Goal: Transaction & Acquisition: Download file/media

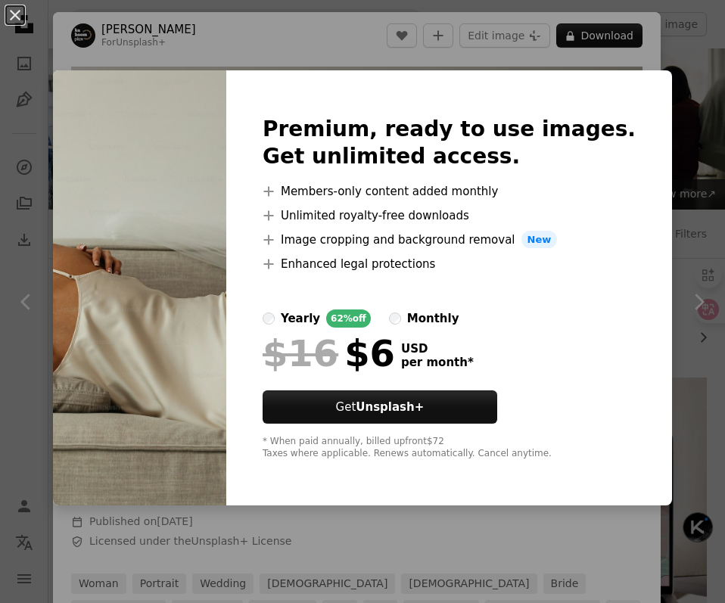
scroll to position [3401, 0]
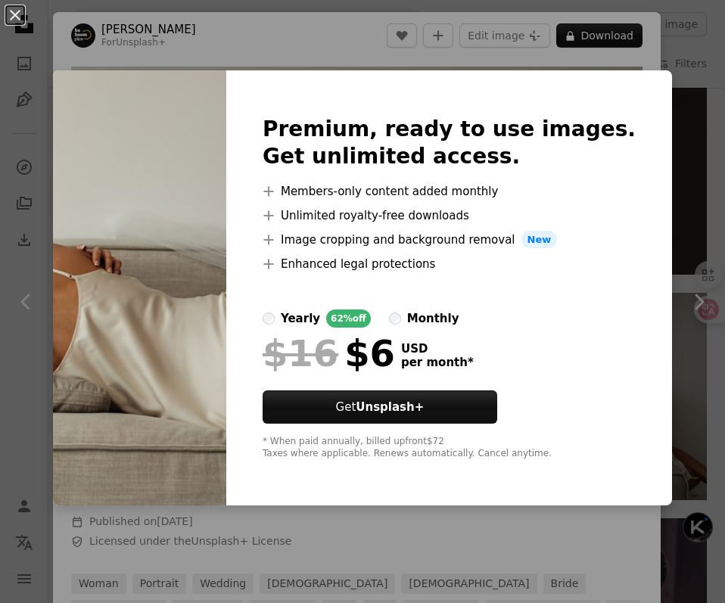
click at [221, 179] on img at bounding box center [139, 288] width 173 height 436
click at [224, 204] on img at bounding box center [139, 288] width 173 height 436
click at [17, 13] on button "An X shape" at bounding box center [15, 15] width 18 height 18
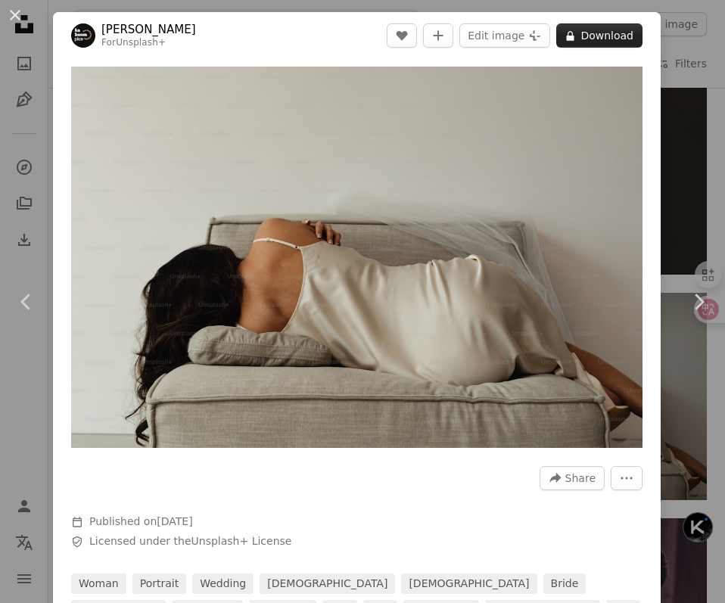
click at [629, 44] on button "A lock Download" at bounding box center [599, 35] width 86 height 24
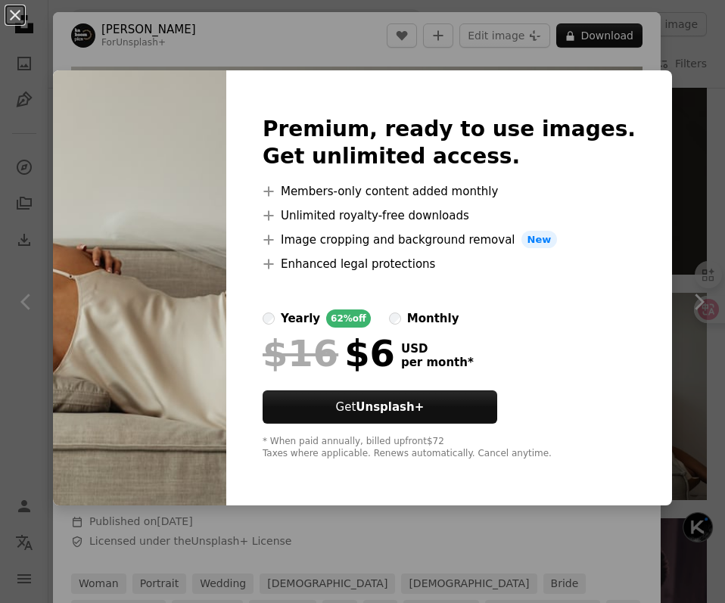
click at [220, 136] on img at bounding box center [139, 288] width 173 height 436
click at [16, 21] on button "An X shape" at bounding box center [15, 15] width 18 height 18
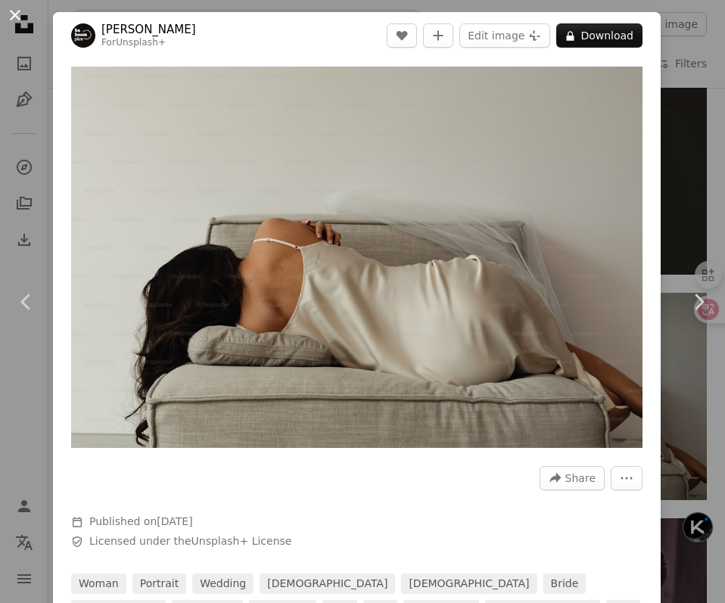
click at [18, 20] on button "An X shape" at bounding box center [15, 15] width 18 height 18
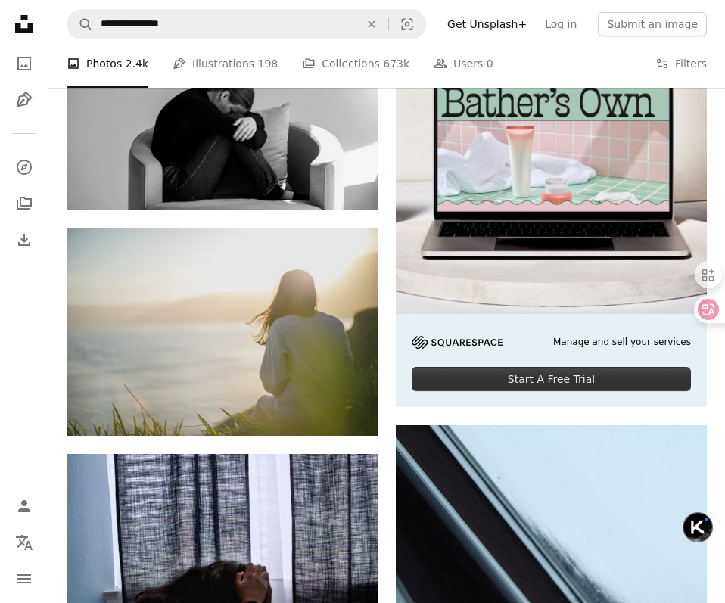
scroll to position [385, 0]
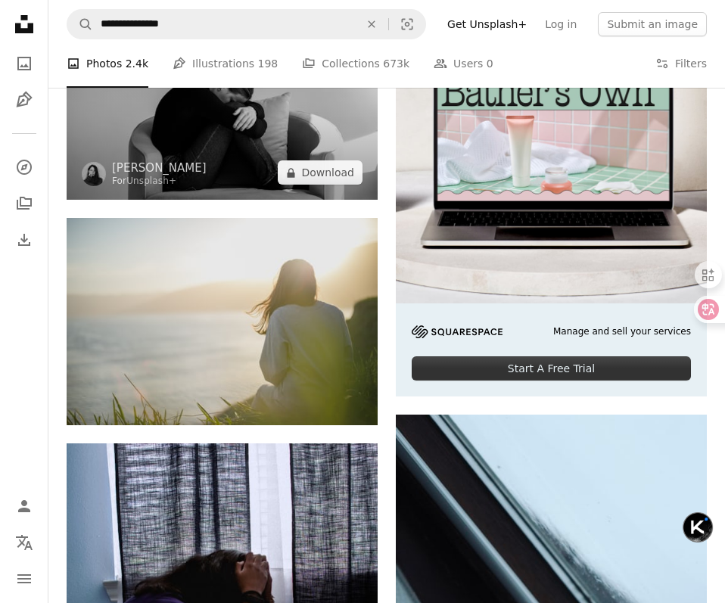
click at [203, 148] on img at bounding box center [222, 95] width 311 height 207
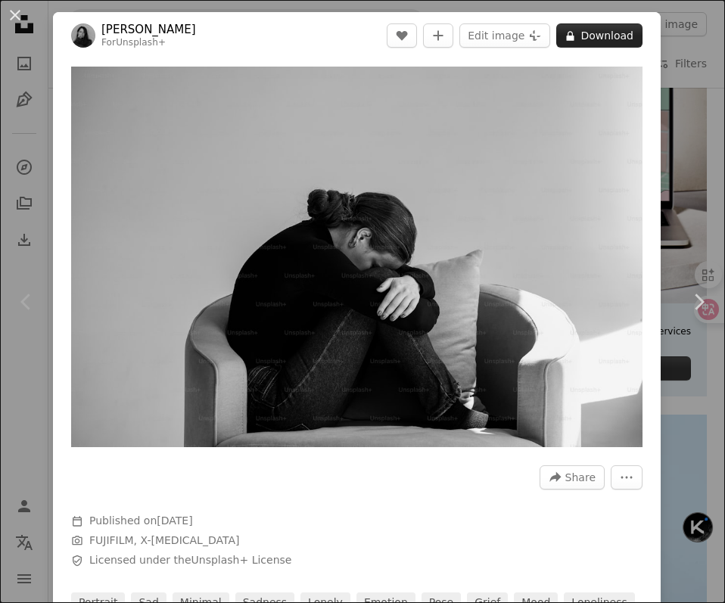
click at [611, 35] on button "A lock Download" at bounding box center [599, 35] width 86 height 24
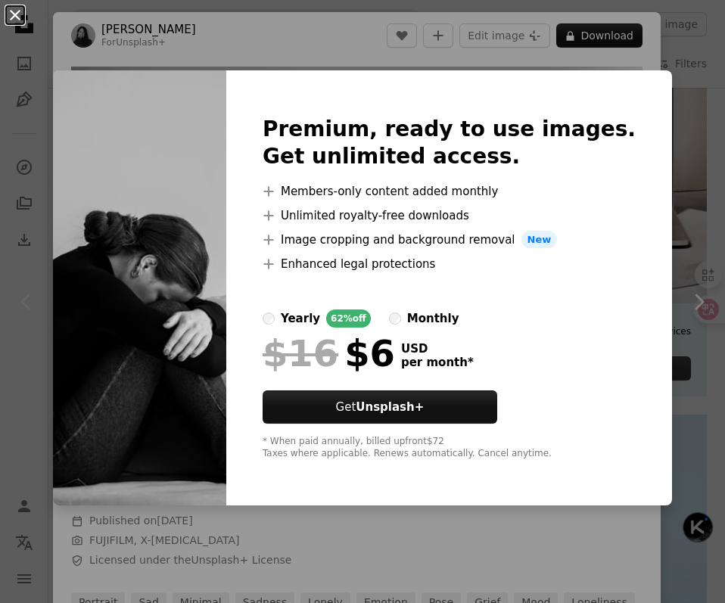
click at [19, 11] on button "An X shape" at bounding box center [15, 15] width 18 height 18
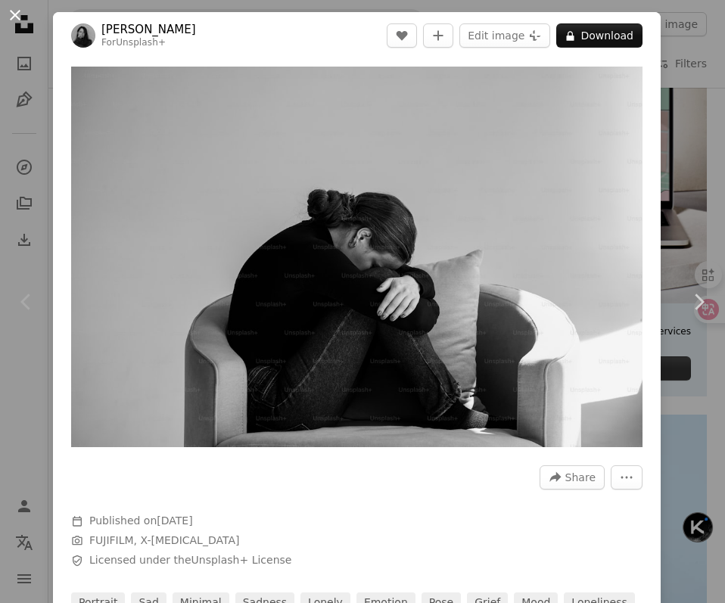
click at [18, 21] on button "An X shape" at bounding box center [15, 15] width 18 height 18
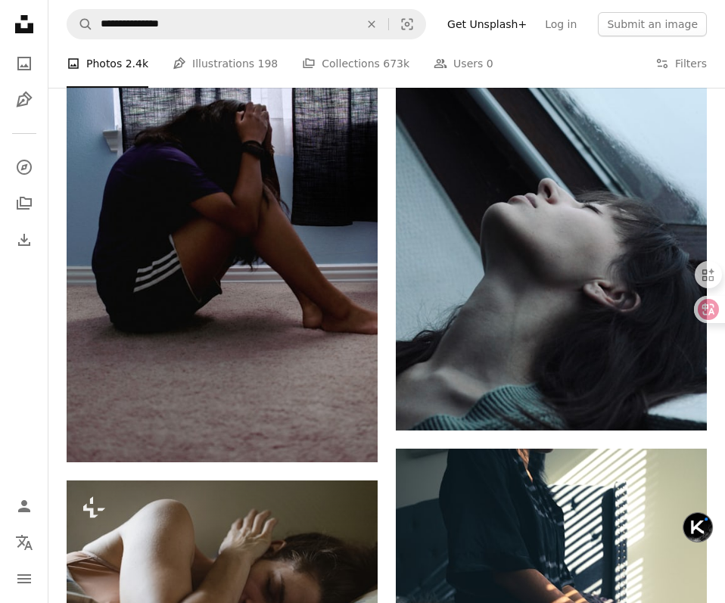
scroll to position [1107, 0]
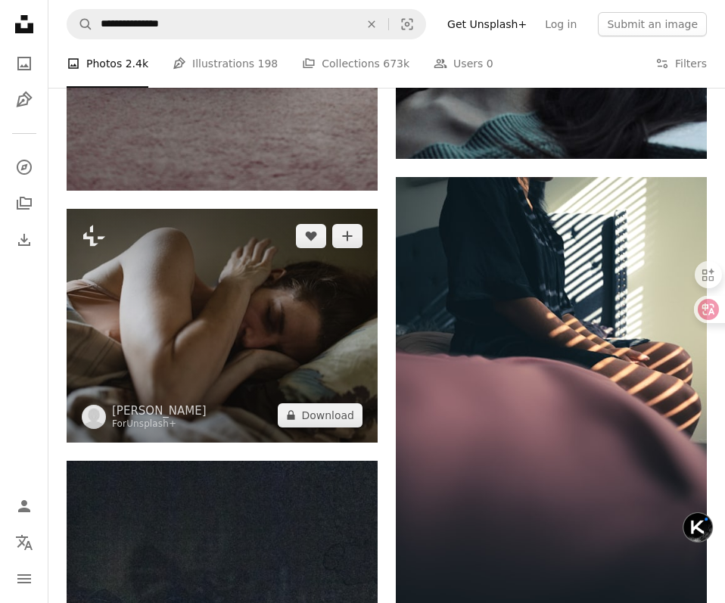
click at [183, 371] on img at bounding box center [222, 325] width 311 height 233
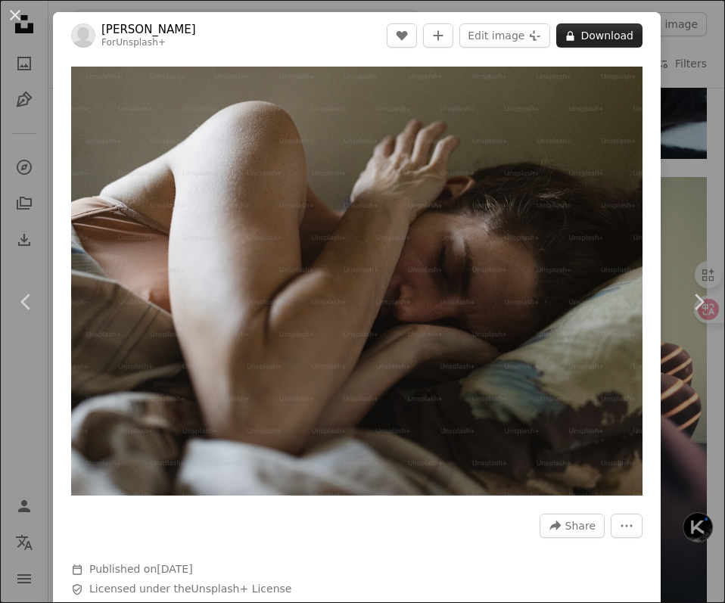
click at [609, 40] on button "A lock Download" at bounding box center [599, 35] width 86 height 24
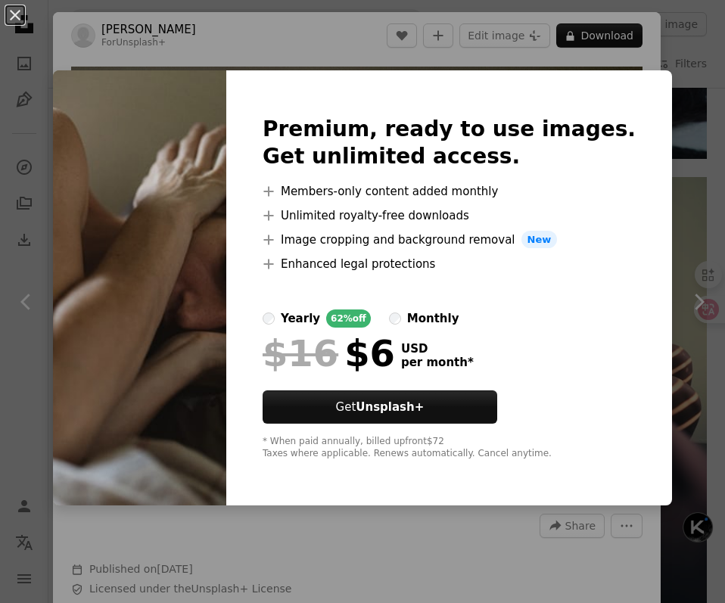
click at [108, 132] on img at bounding box center [139, 288] width 173 height 436
click at [17, 11] on button "An X shape" at bounding box center [15, 15] width 18 height 18
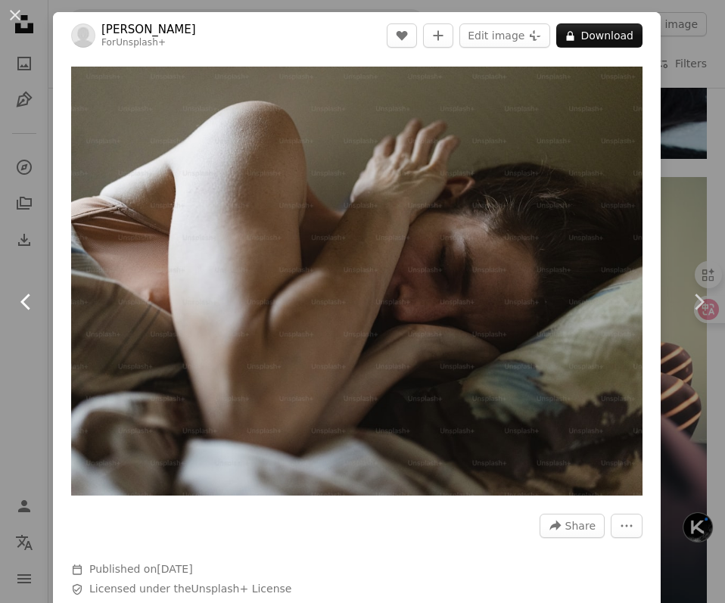
click at [31, 288] on link "Chevron left" at bounding box center [26, 301] width 53 height 145
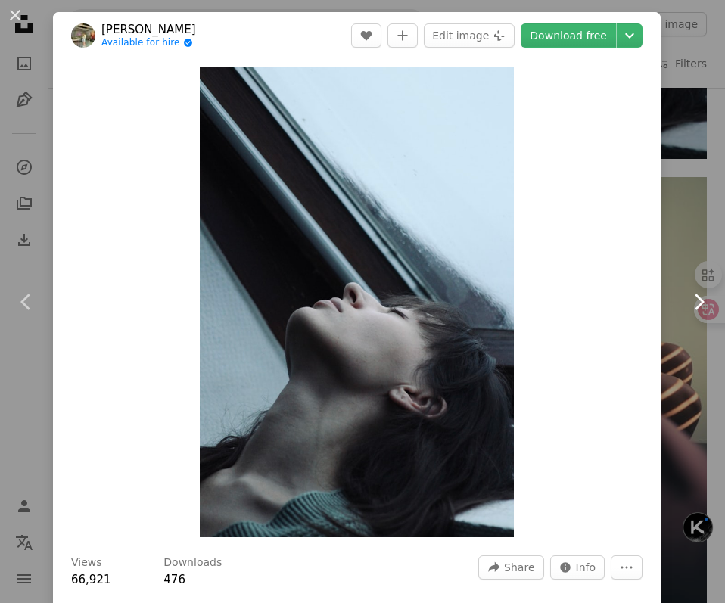
click at [706, 303] on icon "Chevron right" at bounding box center [698, 302] width 24 height 24
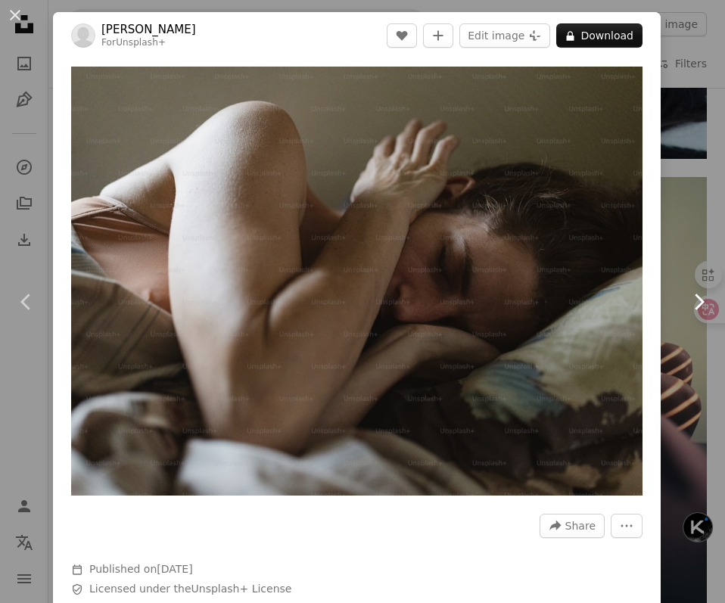
click at [706, 303] on icon "Chevron right" at bounding box center [698, 302] width 24 height 24
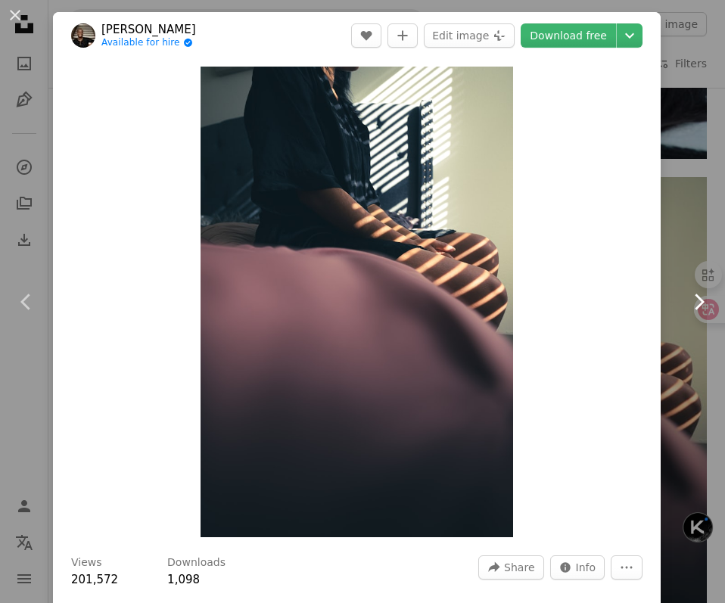
click at [706, 303] on icon "Chevron right" at bounding box center [698, 302] width 24 height 24
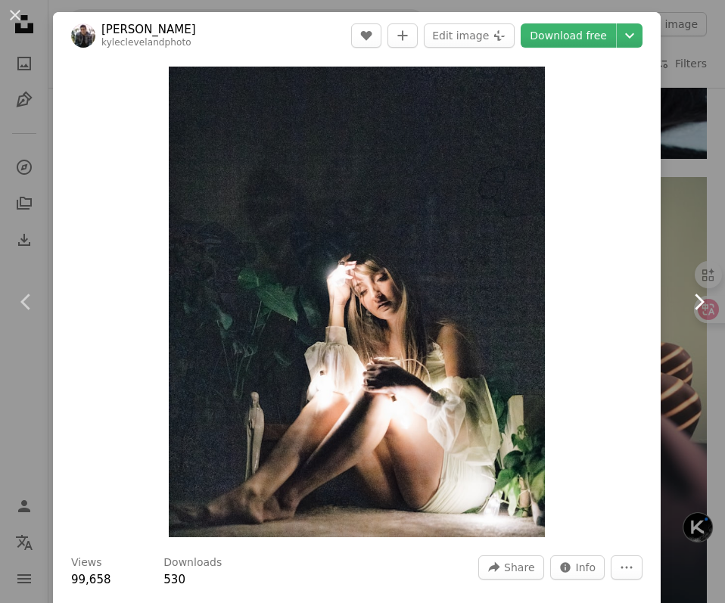
click at [706, 303] on icon "Chevron right" at bounding box center [698, 302] width 24 height 24
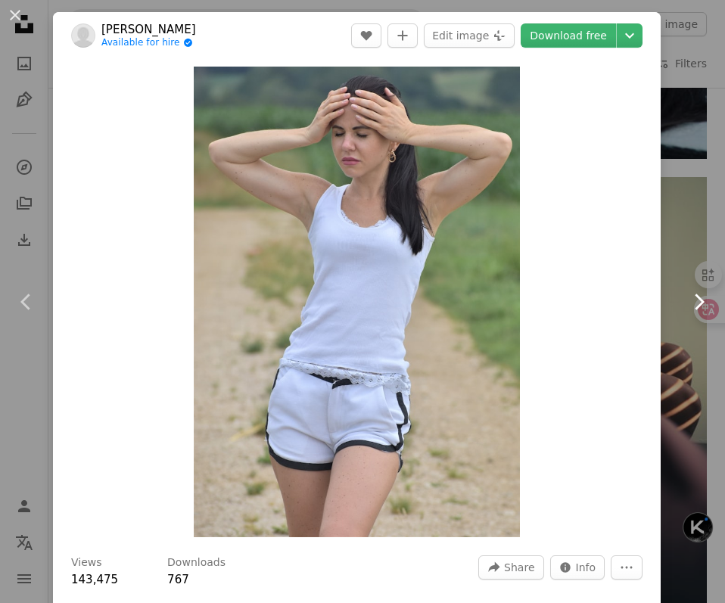
click at [706, 303] on icon "Chevron right" at bounding box center [698, 302] width 24 height 24
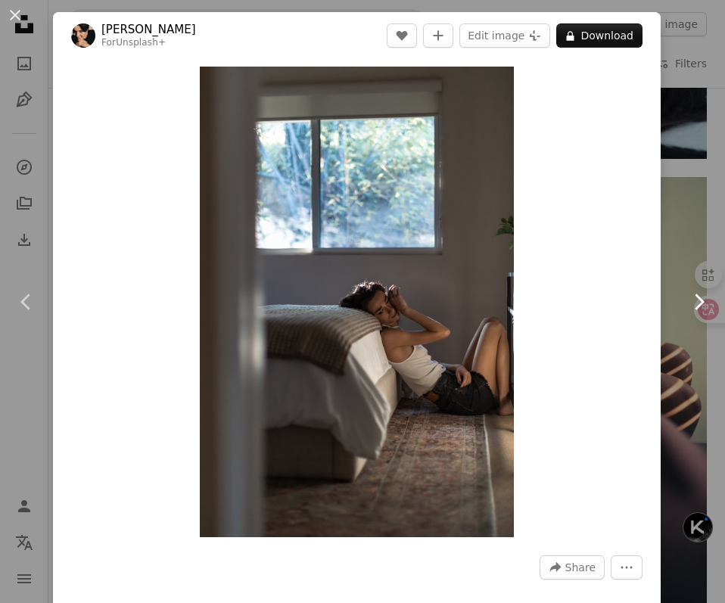
click at [706, 303] on icon "Chevron right" at bounding box center [698, 302] width 24 height 24
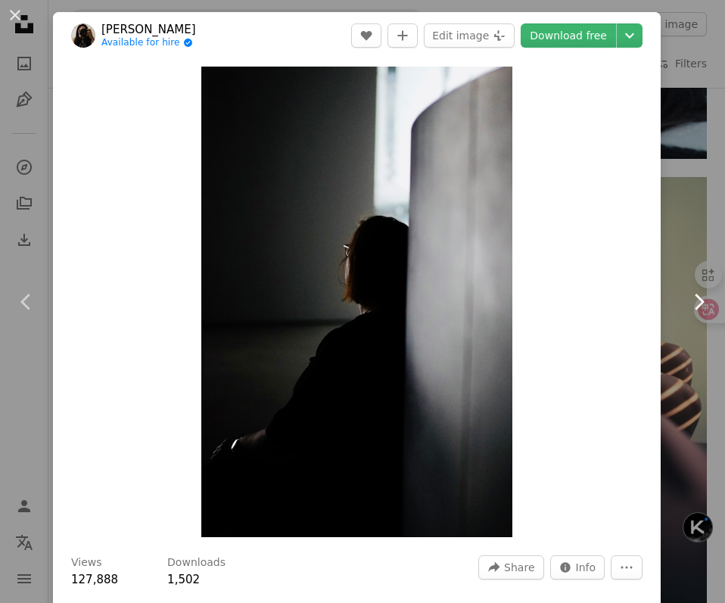
click at [706, 303] on icon "Chevron right" at bounding box center [698, 302] width 24 height 24
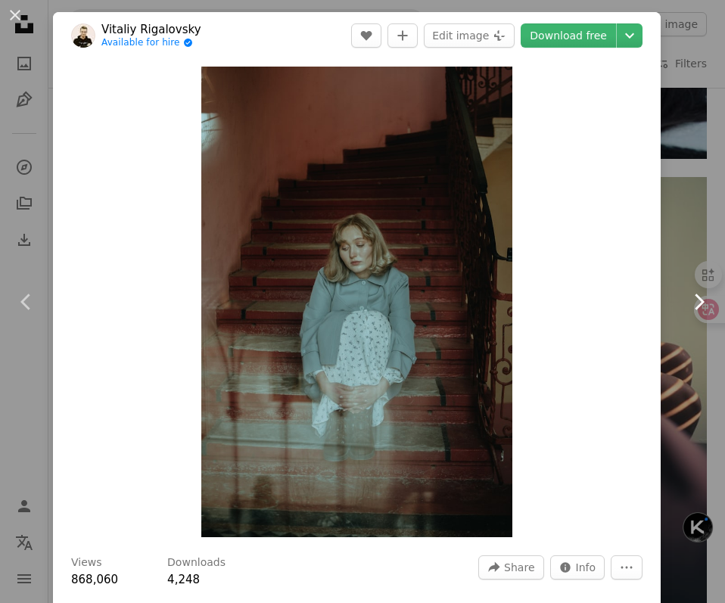
click at [706, 303] on icon "Chevron right" at bounding box center [698, 302] width 24 height 24
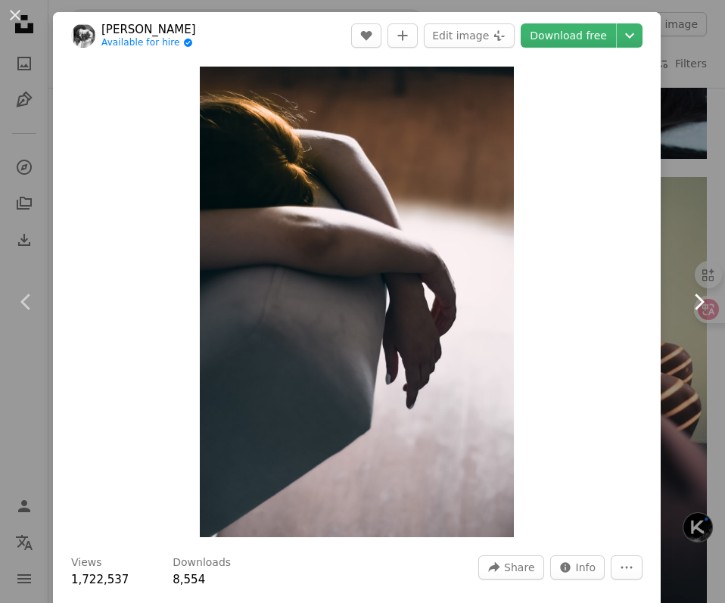
click at [706, 303] on icon "Chevron right" at bounding box center [698, 302] width 24 height 24
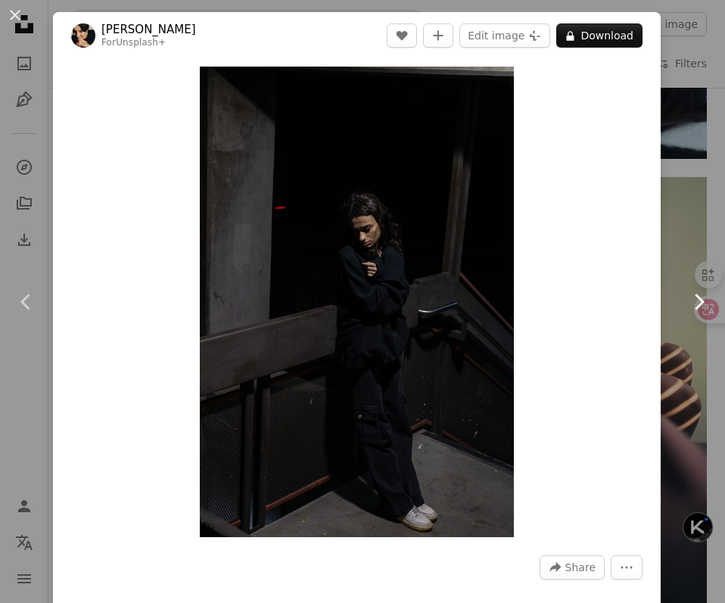
click at [706, 303] on icon "Chevron right" at bounding box center [698, 302] width 24 height 24
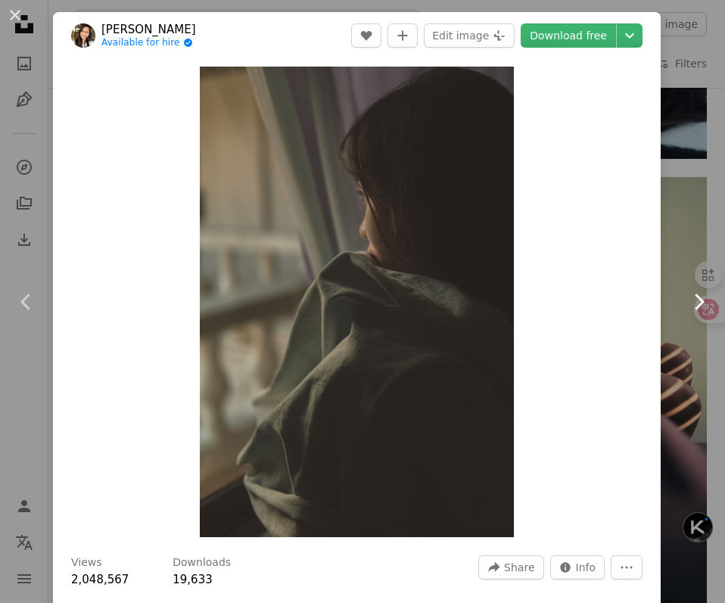
click at [706, 303] on icon "Chevron right" at bounding box center [698, 302] width 24 height 24
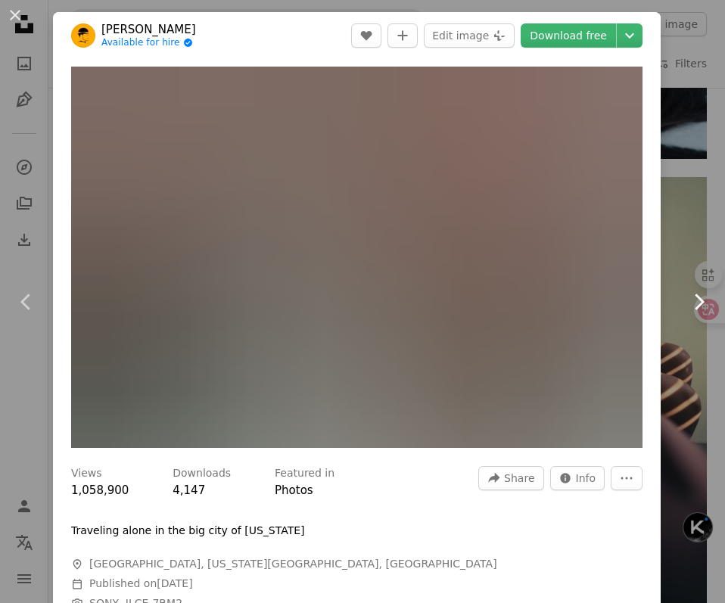
click at [706, 303] on icon "Chevron right" at bounding box center [698, 302] width 24 height 24
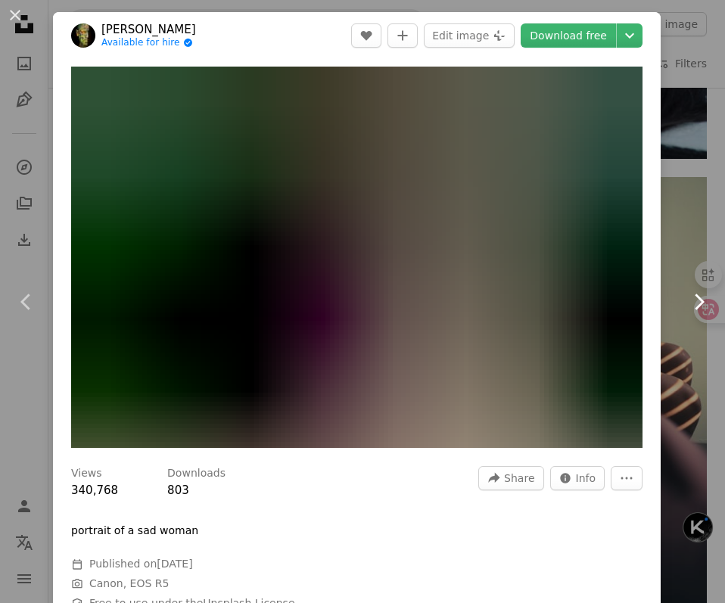
click at [706, 303] on icon "Chevron right" at bounding box center [698, 302] width 24 height 24
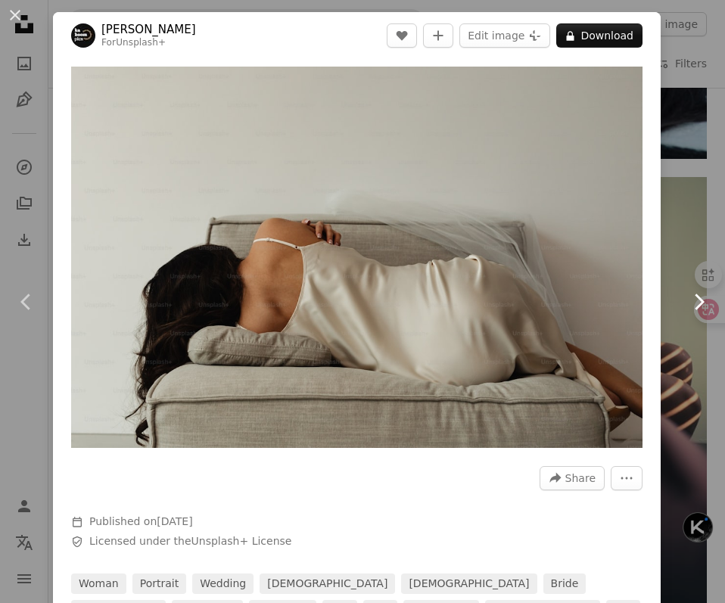
click at [706, 303] on icon "Chevron right" at bounding box center [698, 302] width 24 height 24
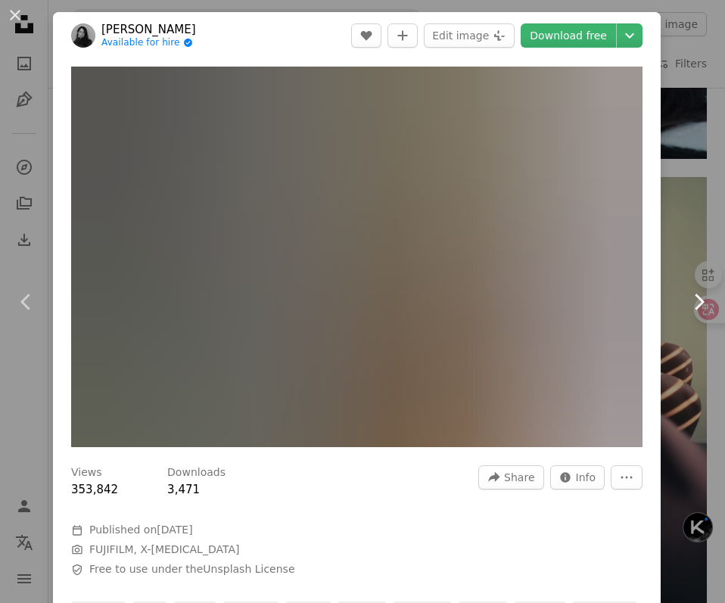
click at [706, 303] on icon "Chevron right" at bounding box center [698, 302] width 24 height 24
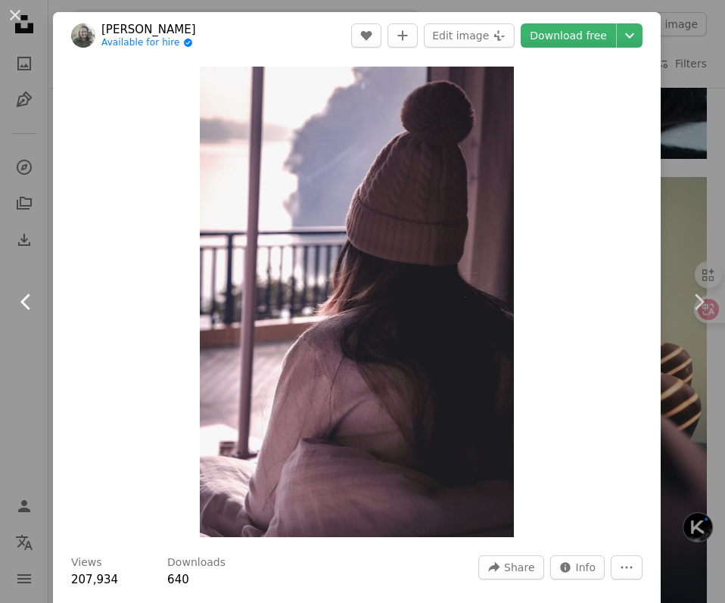
click at [23, 297] on icon "Chevron left" at bounding box center [26, 302] width 24 height 24
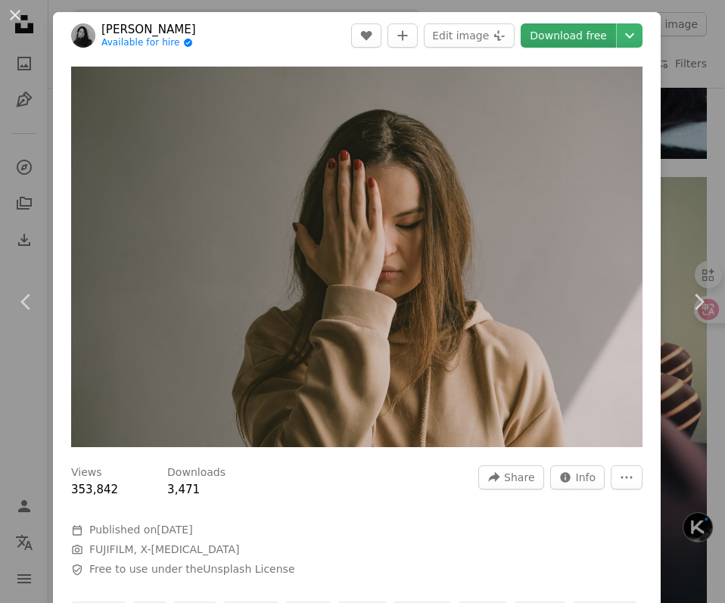
click at [587, 39] on link "Download free" at bounding box center [568, 35] width 95 height 24
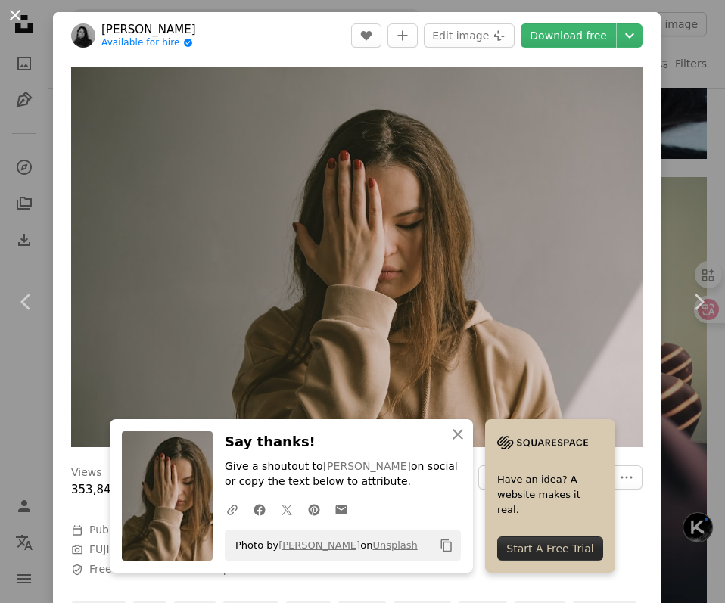
click at [14, 11] on button "An X shape" at bounding box center [15, 15] width 18 height 18
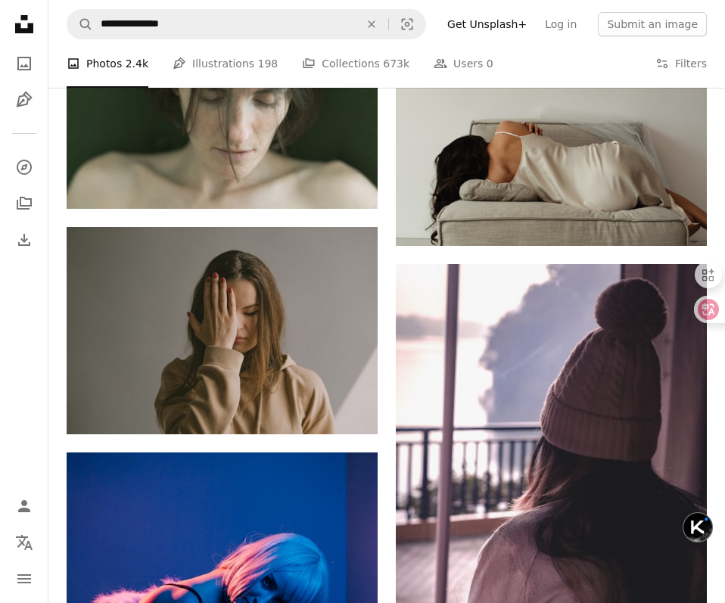
scroll to position [3667, 0]
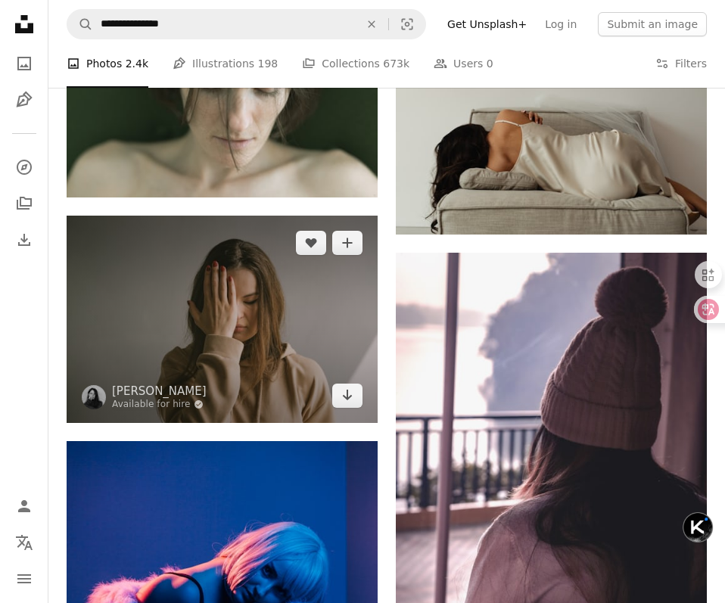
click at [219, 344] on img at bounding box center [222, 319] width 311 height 207
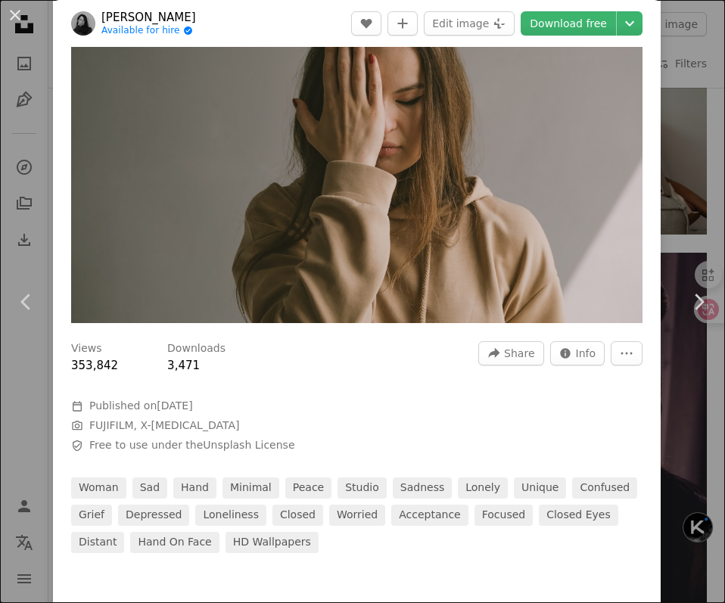
scroll to position [113, 0]
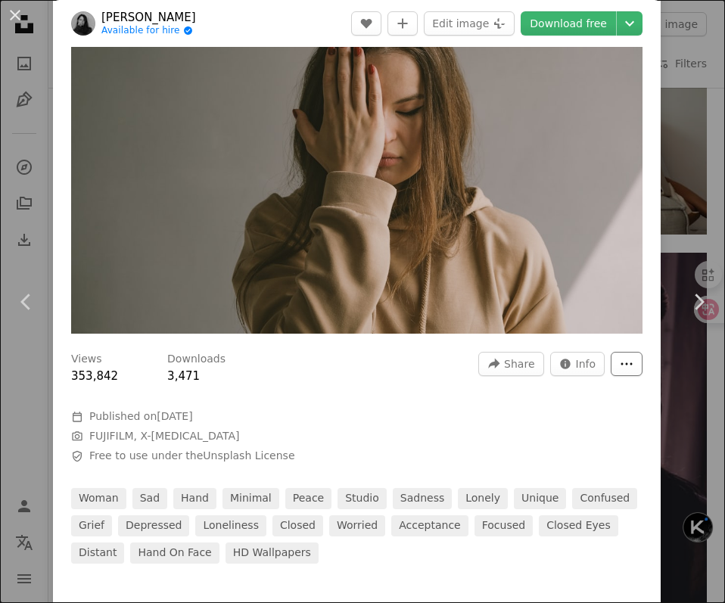
click at [632, 371] on icon "More Actions" at bounding box center [627, 364] width 14 height 14
click at [349, 250] on dialog "An X shape Chevron left Chevron right [PERSON_NAME] Available for hire A checkm…" at bounding box center [362, 301] width 725 height 603
click at [524, 371] on span "Share" at bounding box center [519, 364] width 30 height 23
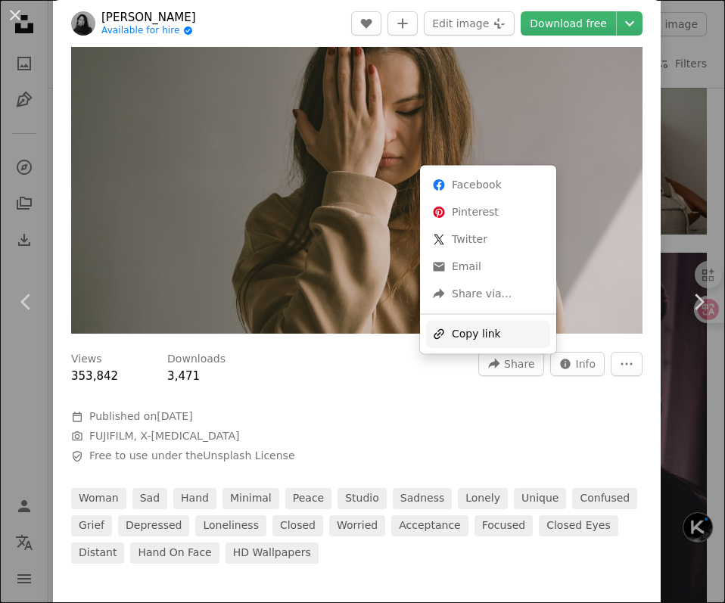
click at [502, 335] on div "A URL sharing icon (chains) Copy link" at bounding box center [488, 333] width 124 height 27
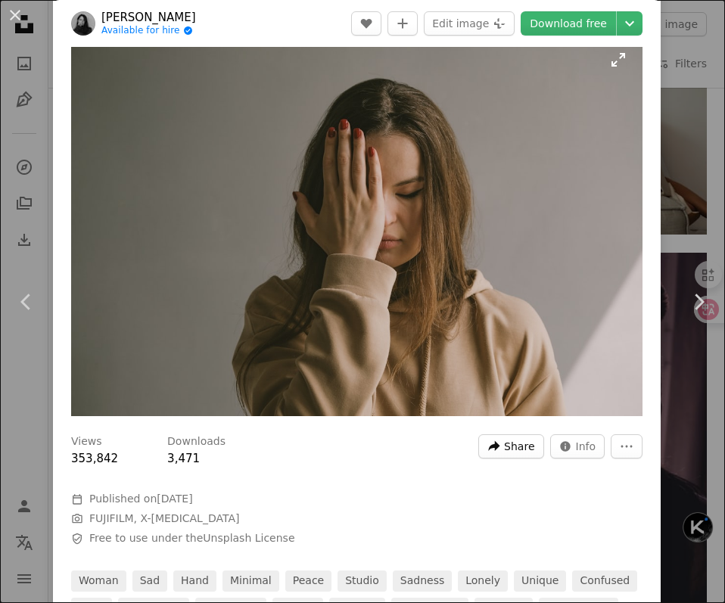
scroll to position [0, 0]
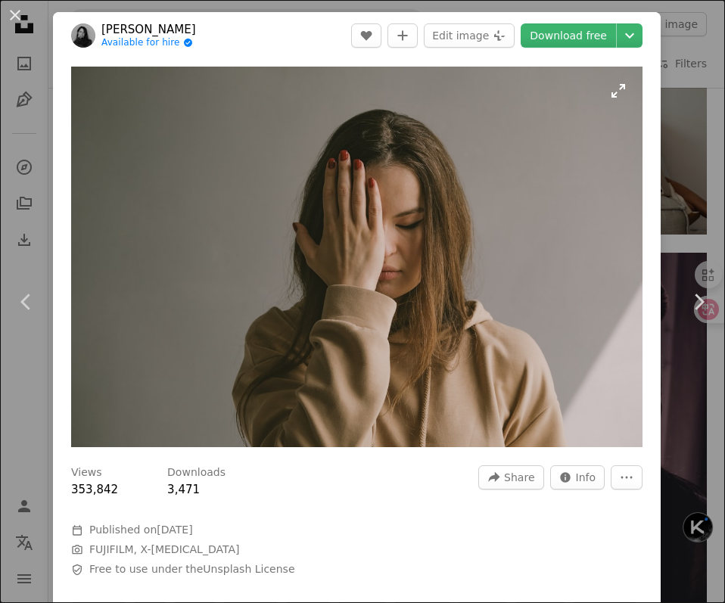
click at [323, 221] on img "Zoom in on this image" at bounding box center [356, 257] width 571 height 381
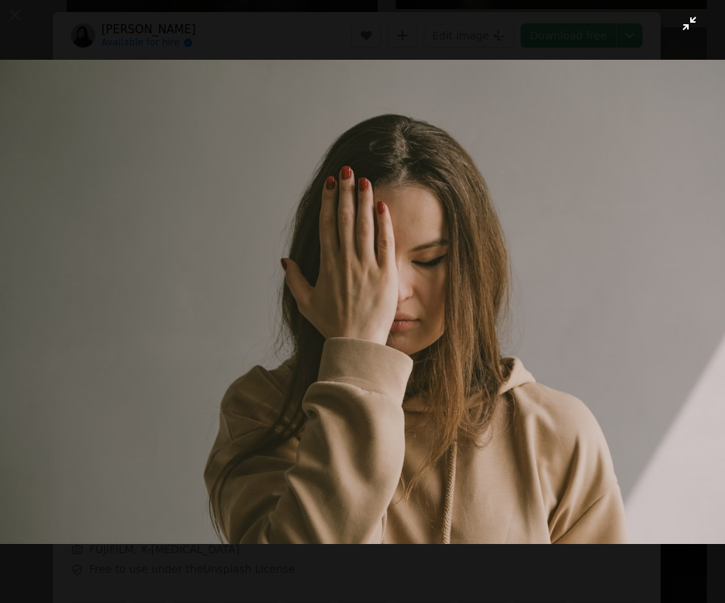
click at [686, 32] on button "Zoom out on this image" at bounding box center [362, 301] width 726 height 605
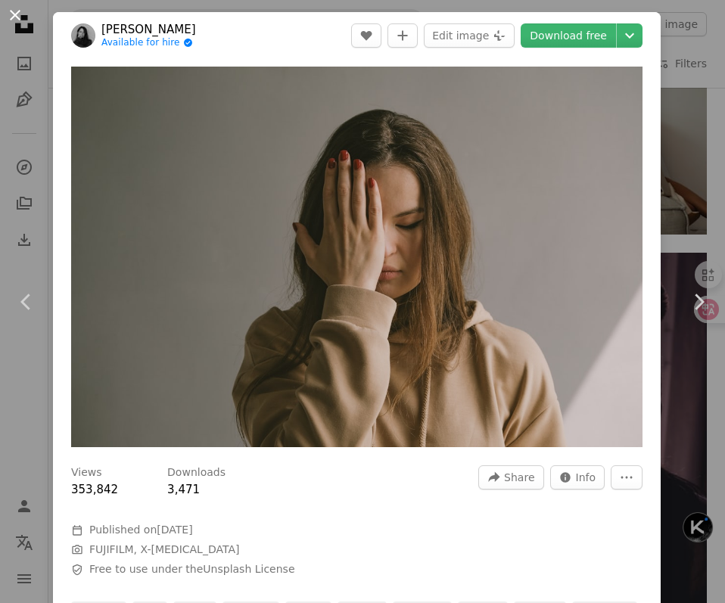
click at [14, 12] on button "An X shape" at bounding box center [15, 15] width 18 height 18
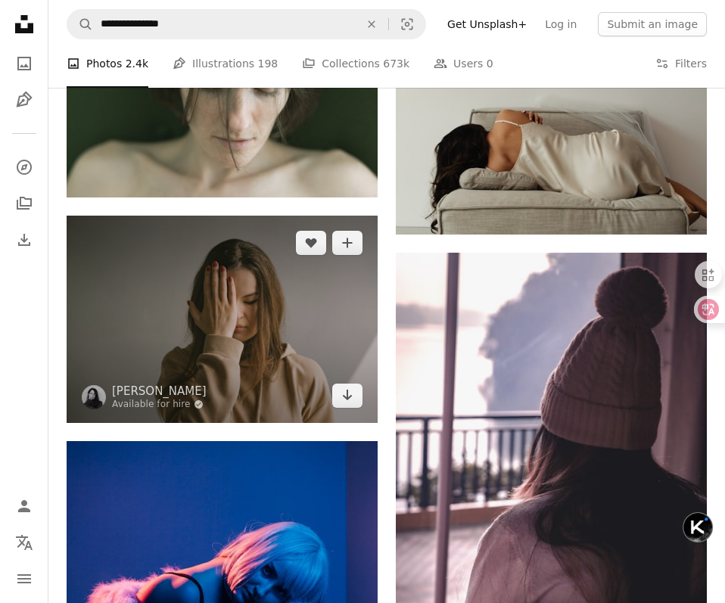
click at [243, 301] on img at bounding box center [222, 319] width 311 height 207
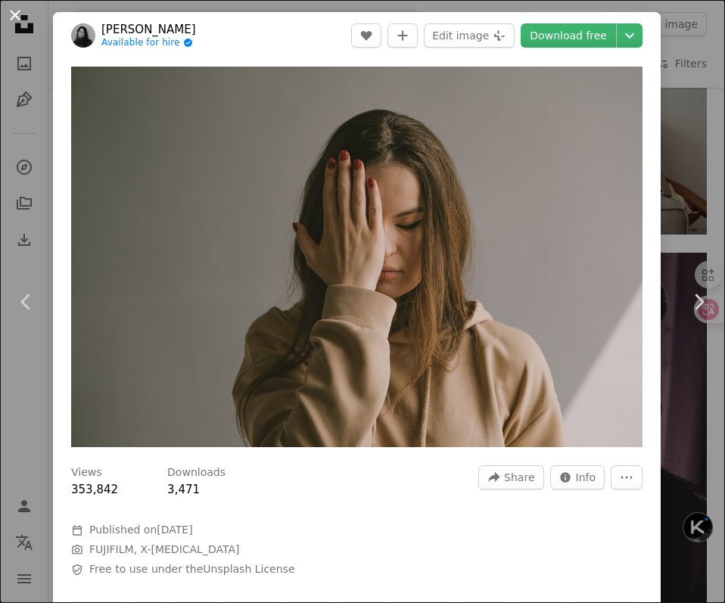
click at [12, 17] on button "An X shape" at bounding box center [15, 15] width 18 height 18
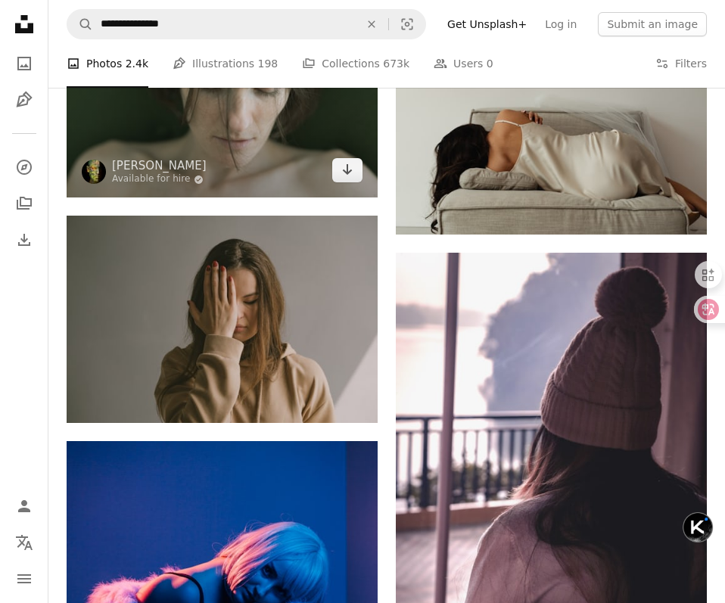
click at [278, 157] on img at bounding box center [222, 93] width 311 height 207
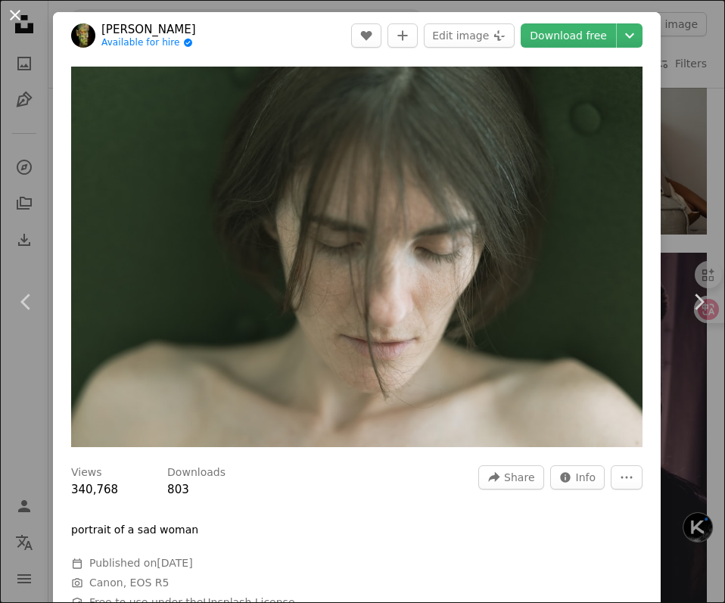
click at [10, 14] on button "An X shape" at bounding box center [15, 15] width 18 height 18
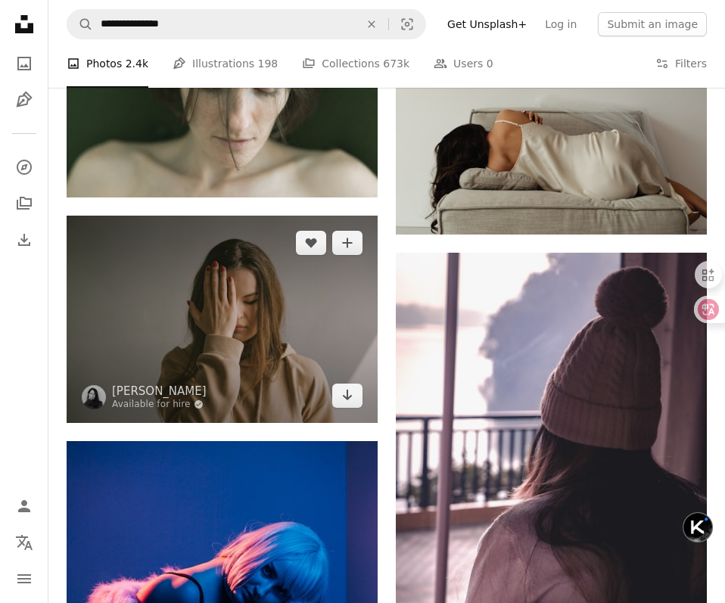
click at [207, 316] on img at bounding box center [222, 319] width 311 height 207
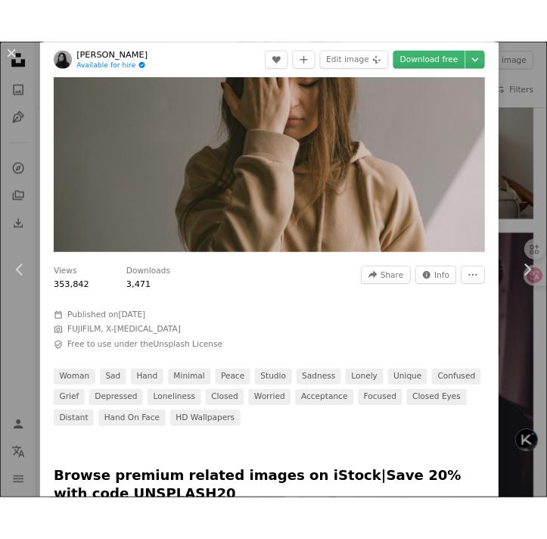
scroll to position [254, 0]
